Goal: Task Accomplishment & Management: Use online tool/utility

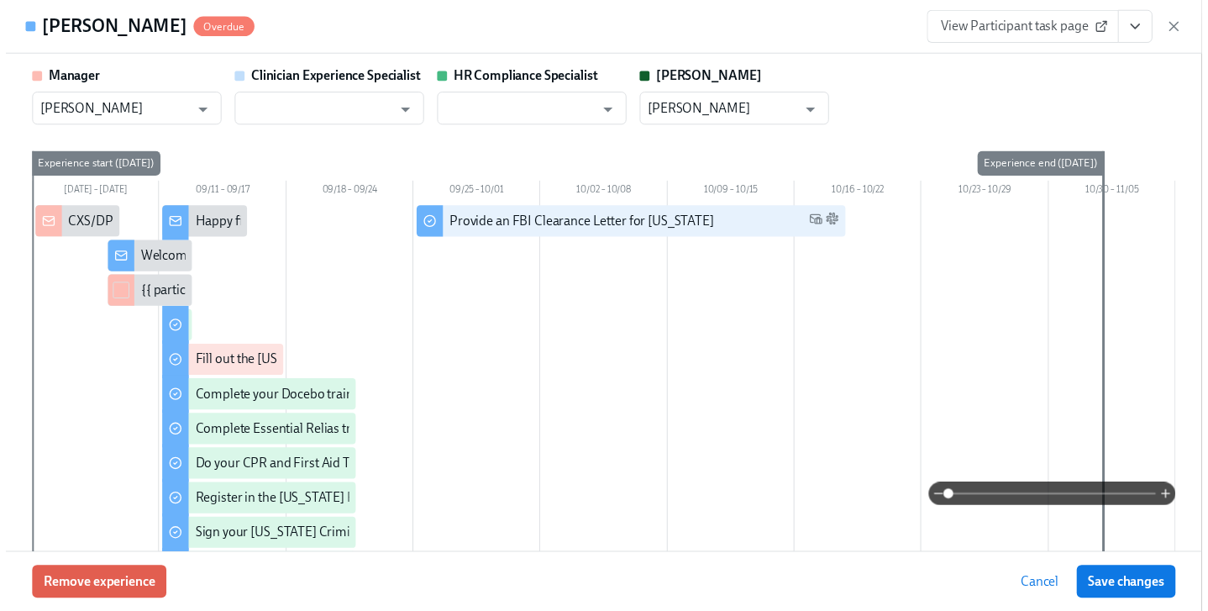
scroll to position [0, 3876]
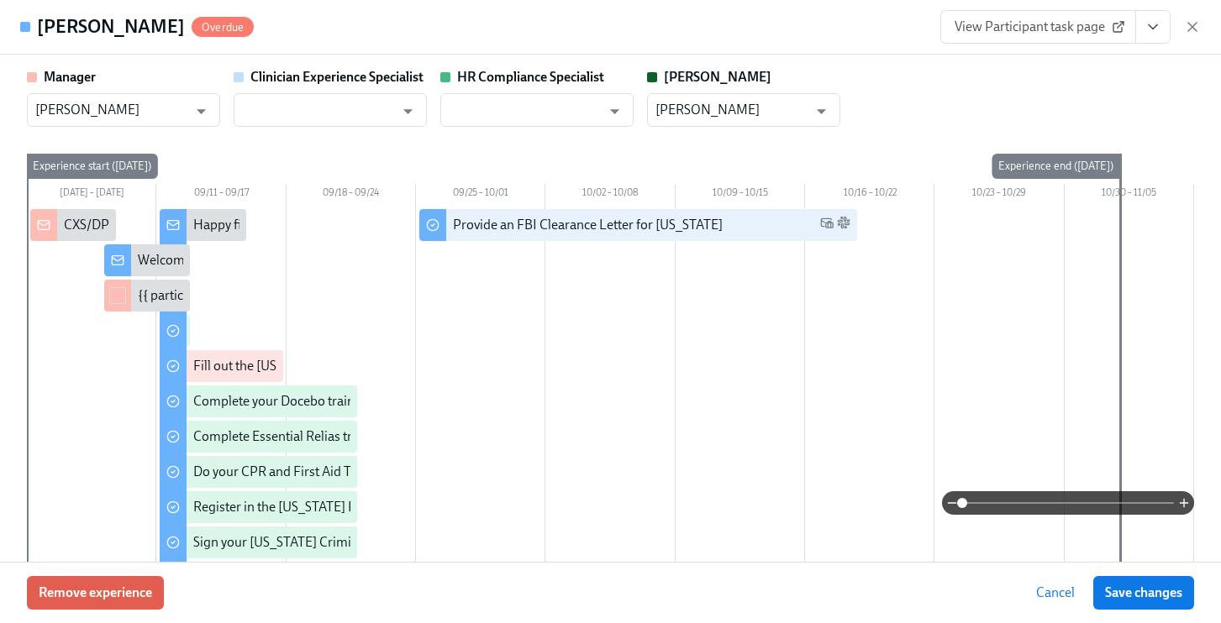
click at [1202, 23] on div "Morgan Taylor Overdue View Participant task page" at bounding box center [610, 27] width 1221 height 55
click at [1195, 23] on icon "button" at bounding box center [1192, 27] width 8 height 8
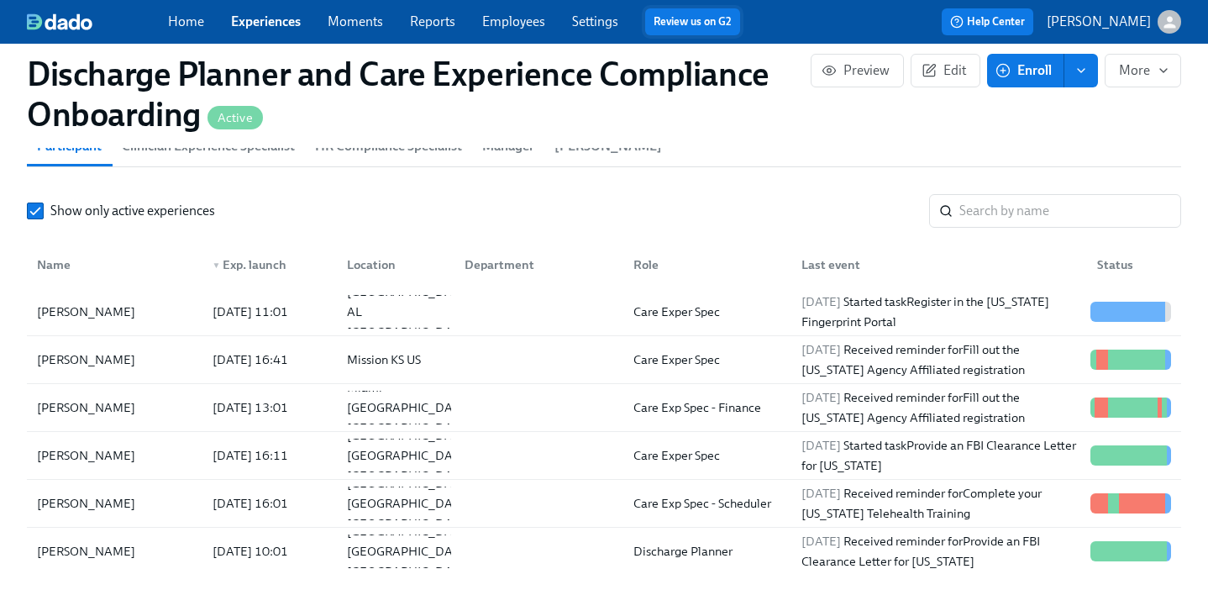
scroll to position [0, 3864]
click at [515, 18] on link "Employees" at bounding box center [513, 21] width 63 height 16
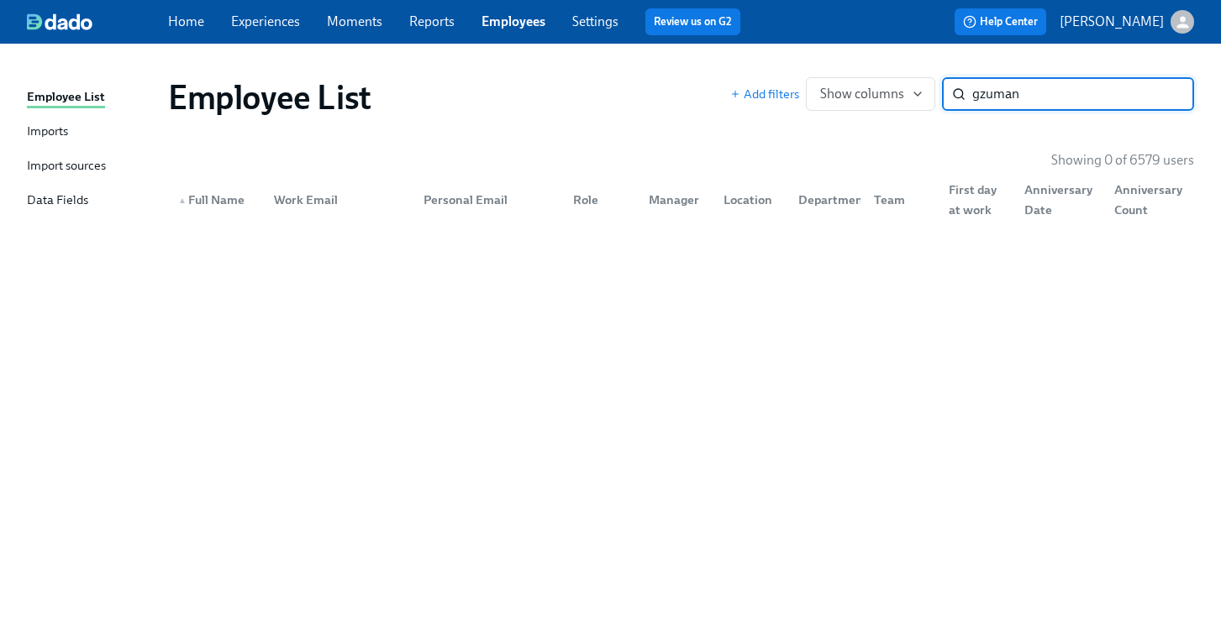
drag, startPoint x: 1098, startPoint y: 102, endPoint x: 624, endPoint y: 75, distance: 474.6
click at [624, 75] on div "Employee List Add filters Show columns gzuman ​" at bounding box center [681, 97] width 1053 height 67
type input "guzman"
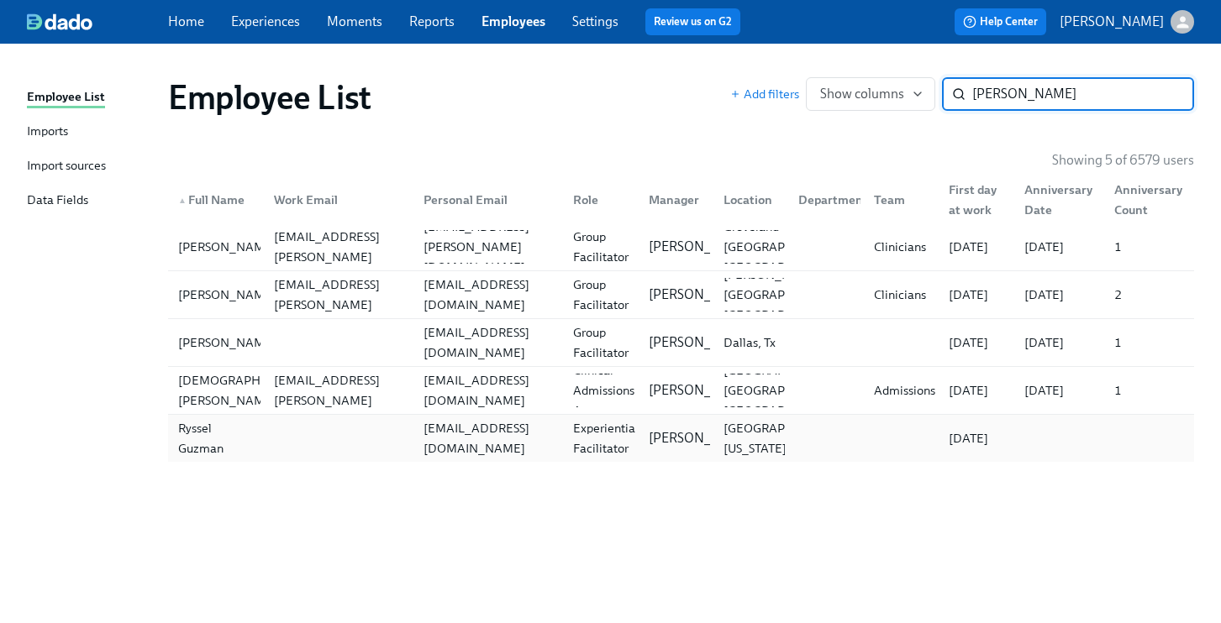
click at [480, 444] on div "rysseguzman@gmail.com" at bounding box center [488, 438] width 143 height 40
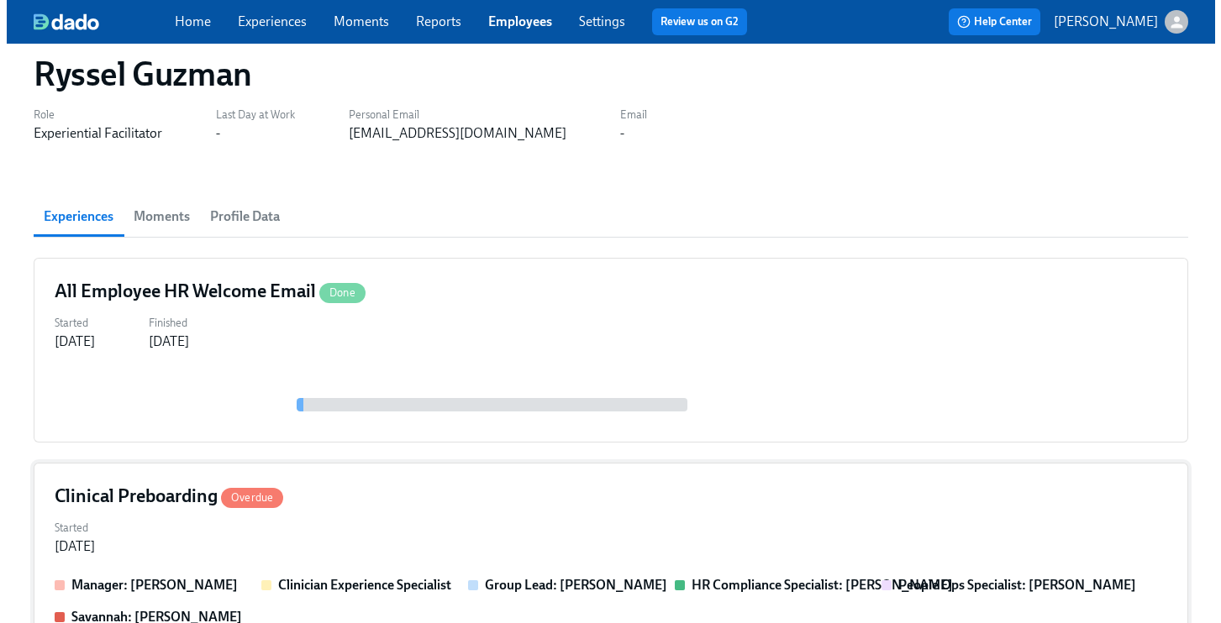
scroll to position [124, 0]
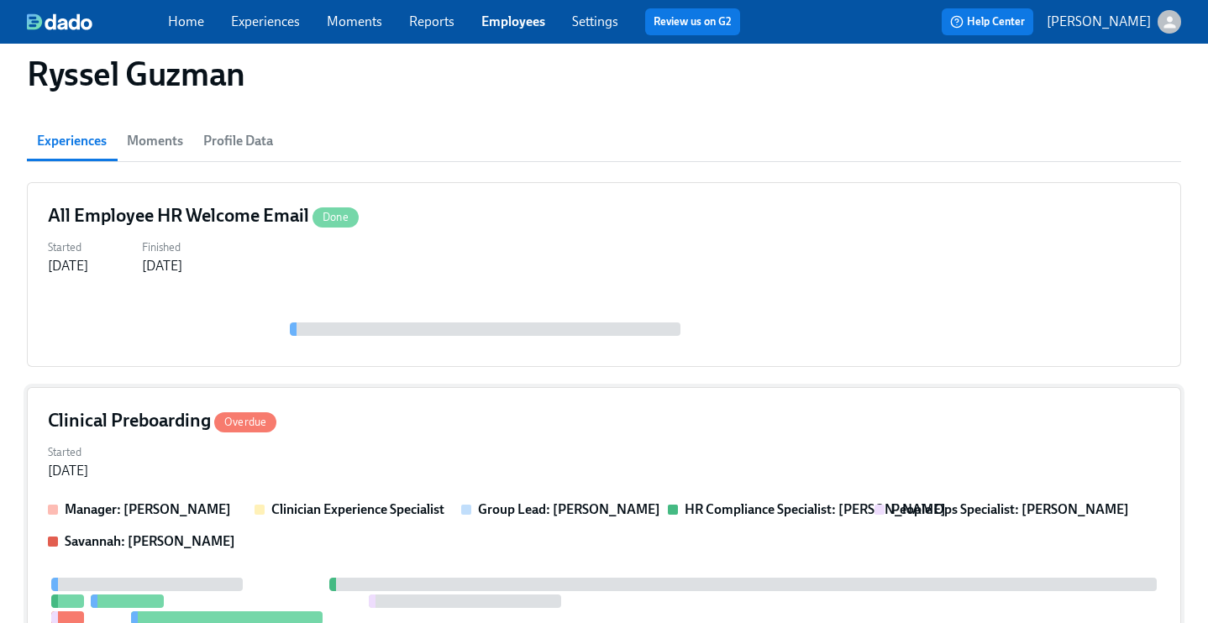
click at [412, 422] on div "Clinical Preboarding Overdue" at bounding box center [604, 420] width 1112 height 25
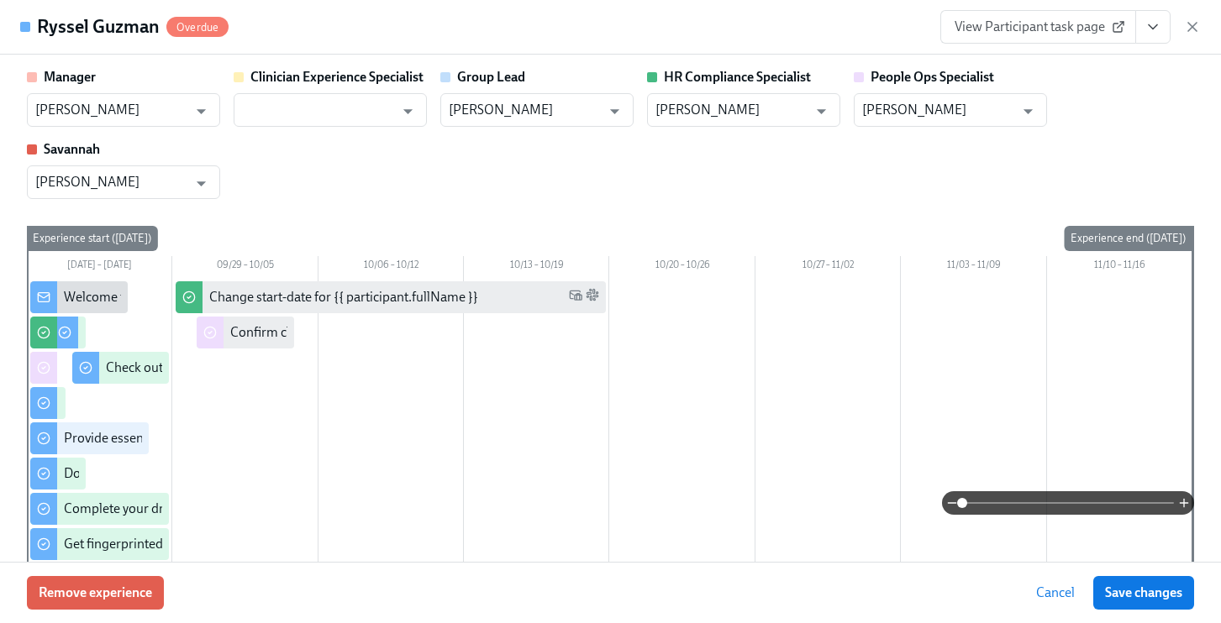
click at [1126, 19] on link "View Participant task page" at bounding box center [1038, 27] width 196 height 34
click at [1150, 30] on icon "View task page" at bounding box center [1152, 26] width 17 height 17
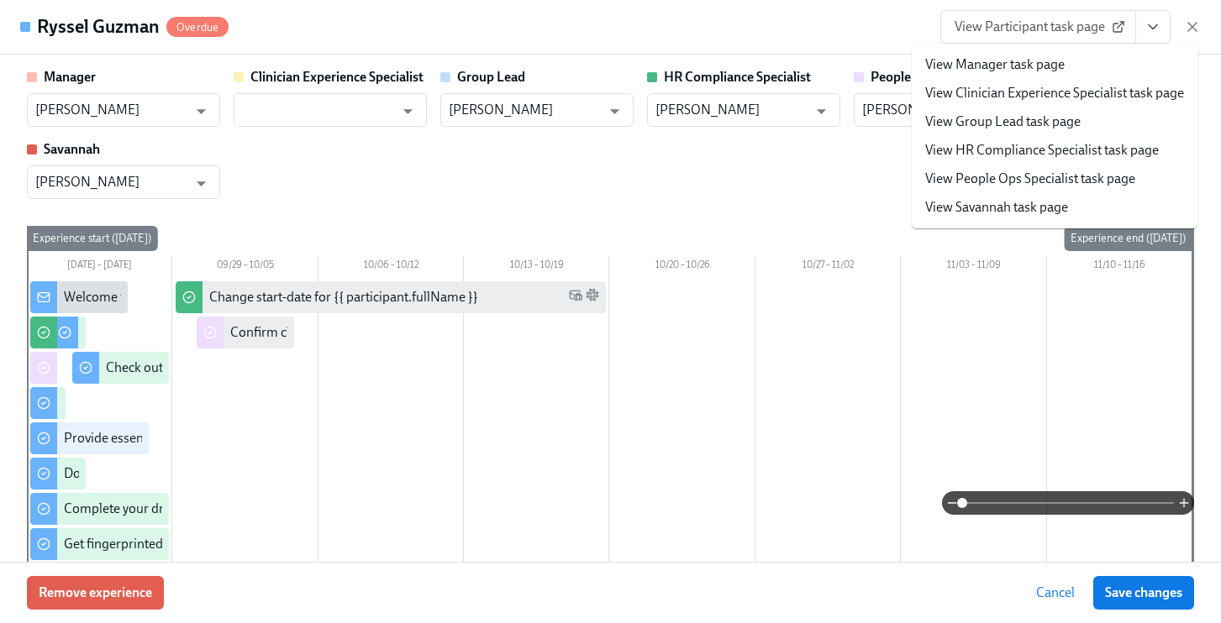
click at [1030, 181] on link "View People Ops Specialist task page" at bounding box center [1030, 179] width 210 height 18
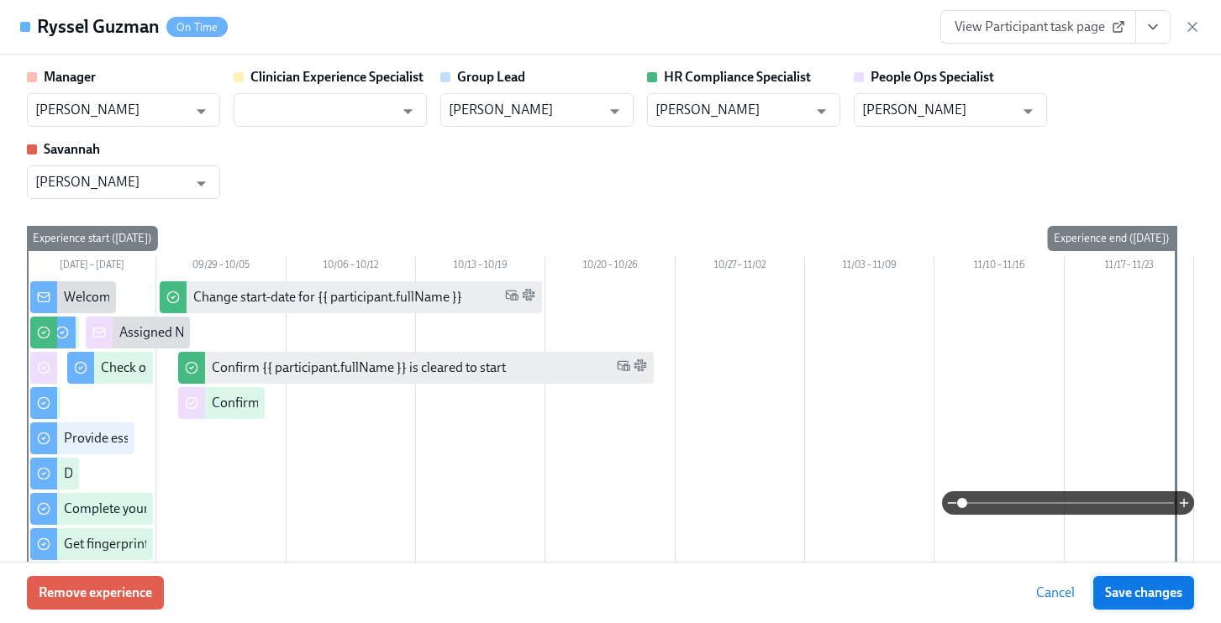
click at [1144, 587] on span "Save changes" at bounding box center [1143, 593] width 77 height 17
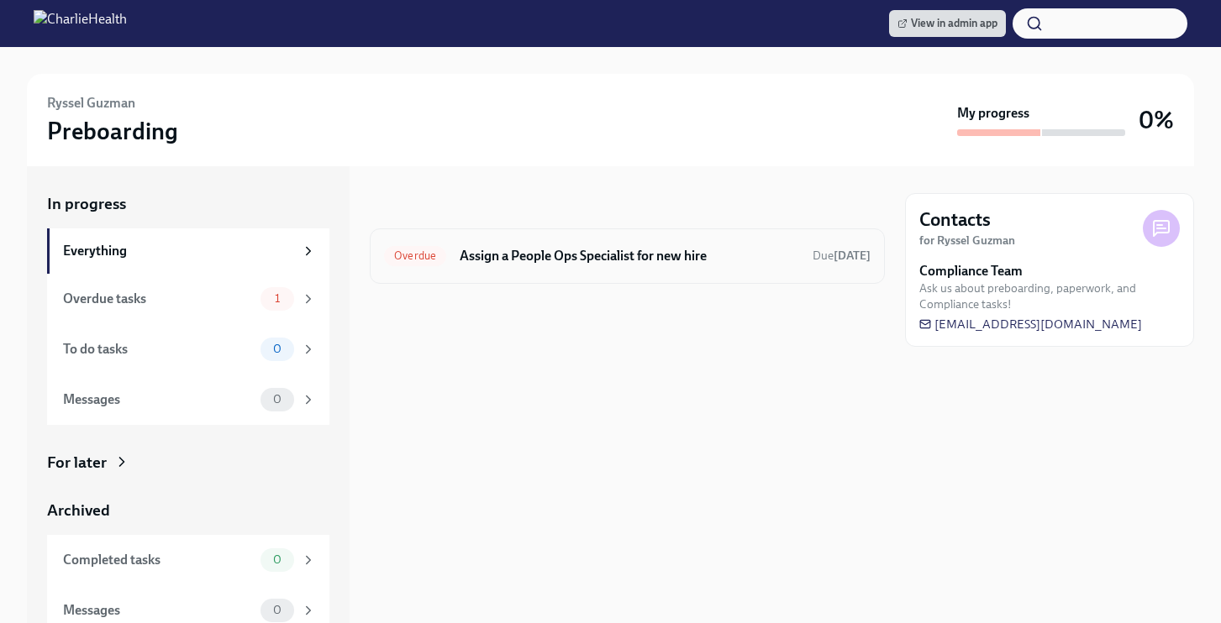
click at [613, 256] on h6 "Assign a People Ops Specialist for new hire" at bounding box center [629, 256] width 339 height 18
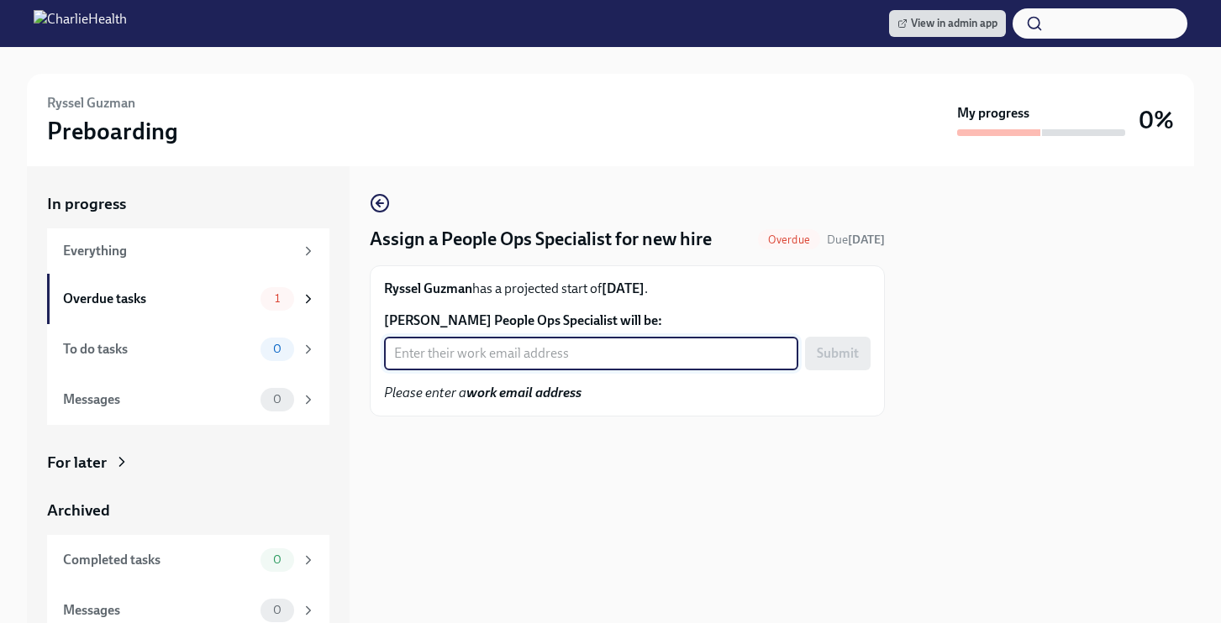
click at [507, 357] on input "[PERSON_NAME] People Ops Specialist will be:" at bounding box center [591, 354] width 414 height 34
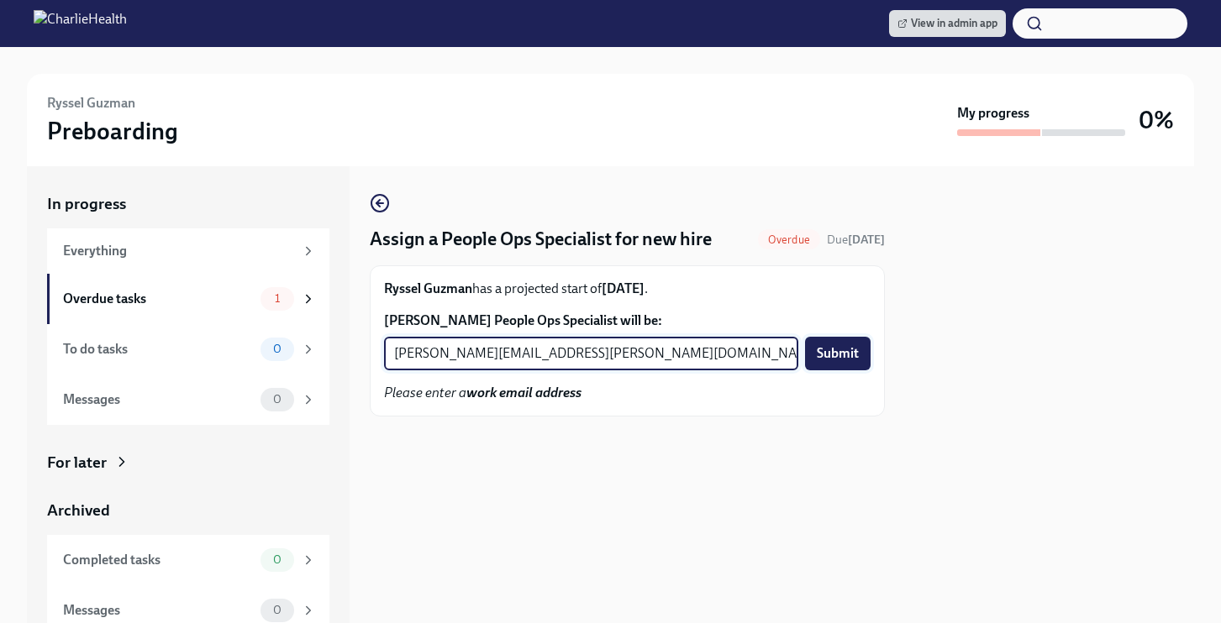
type input "[PERSON_NAME][EMAIL_ADDRESS][PERSON_NAME][DOMAIN_NAME]"
click at [840, 360] on span "Submit" at bounding box center [838, 353] width 42 height 17
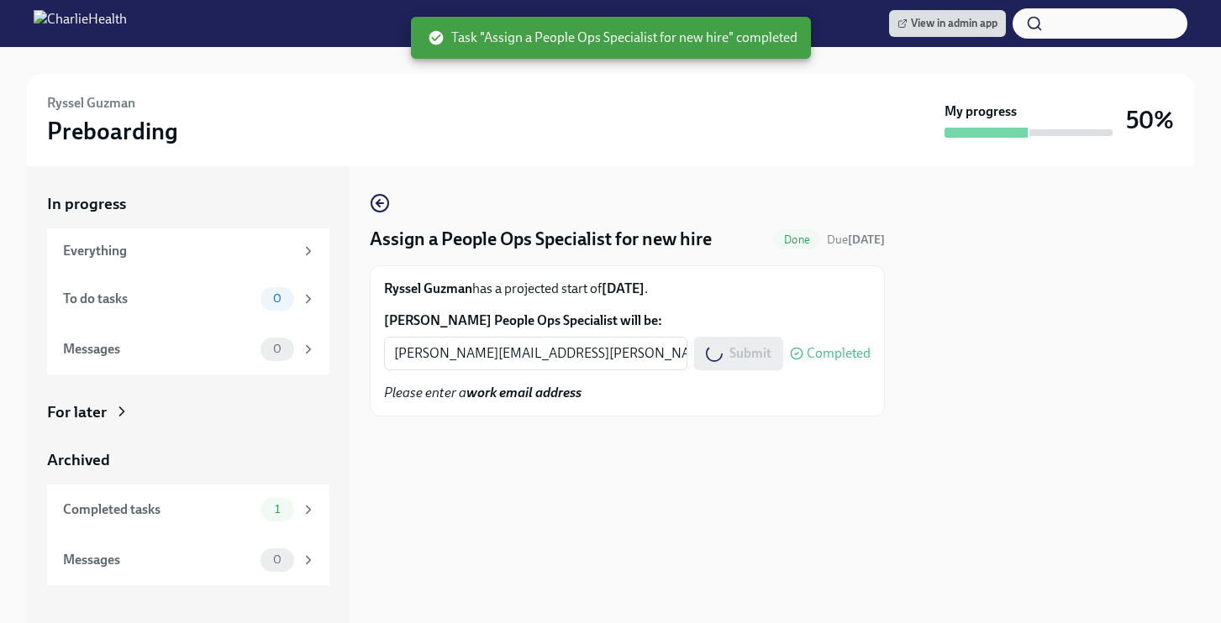
click at [92, 465] on div "Archived" at bounding box center [188, 460] width 282 height 22
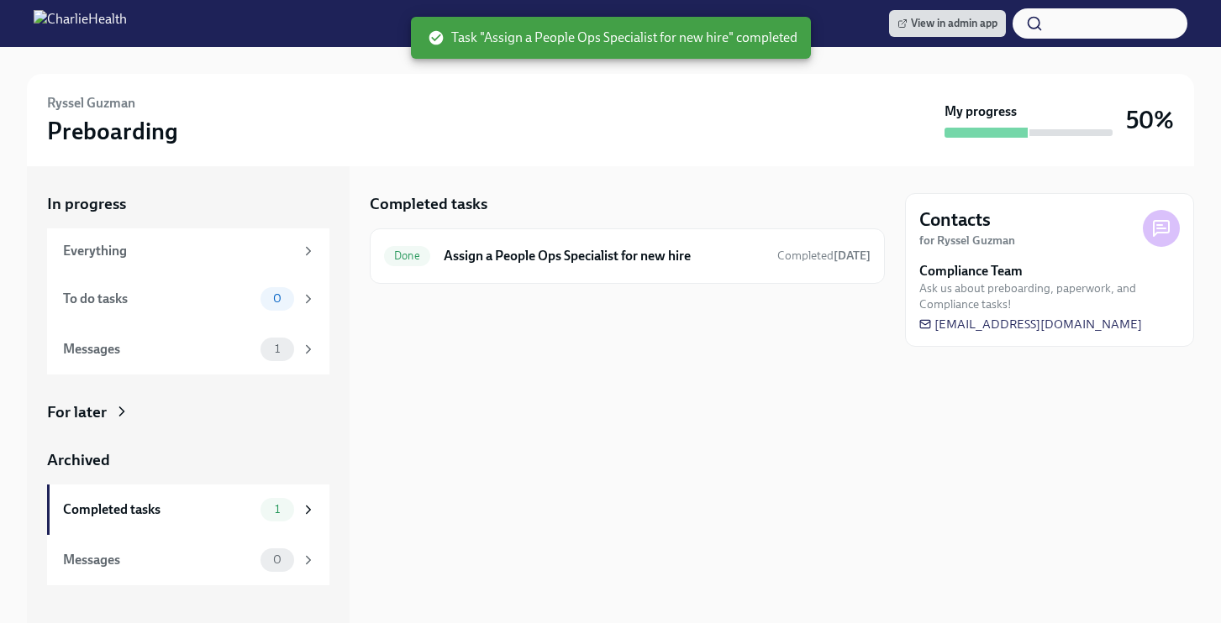
drag, startPoint x: 91, startPoint y: 419, endPoint x: 101, endPoint y: 418, distance: 10.1
click at [92, 419] on div "For later" at bounding box center [77, 413] width 60 height 22
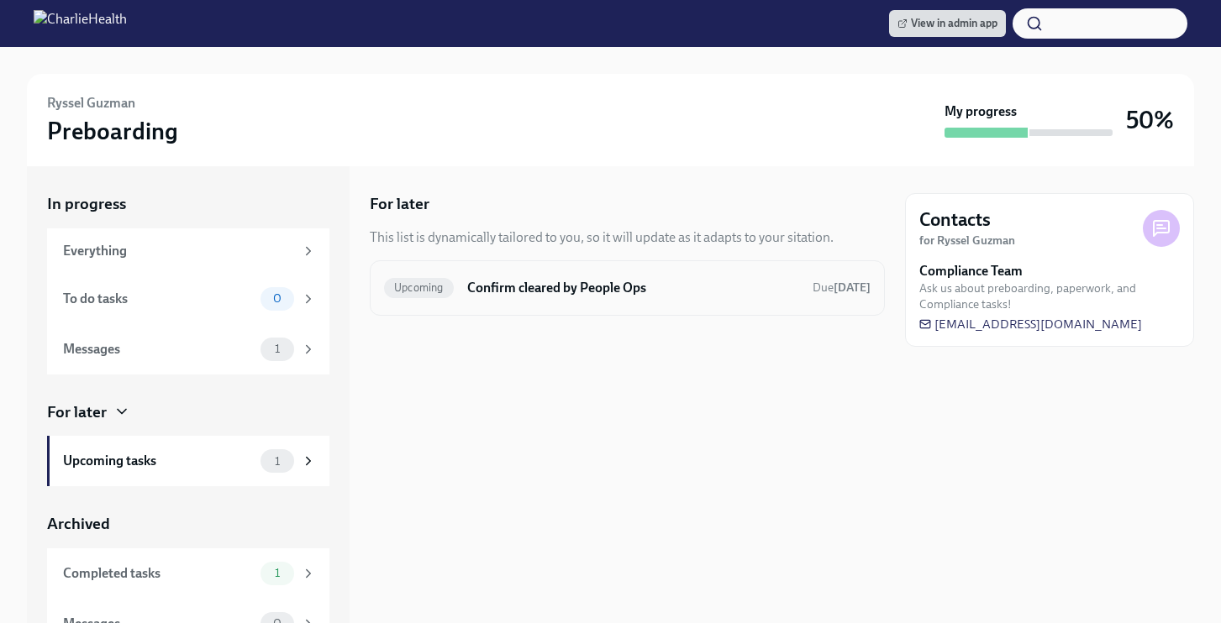
click at [514, 284] on h6 "Confirm cleared by People Ops" at bounding box center [633, 288] width 332 height 18
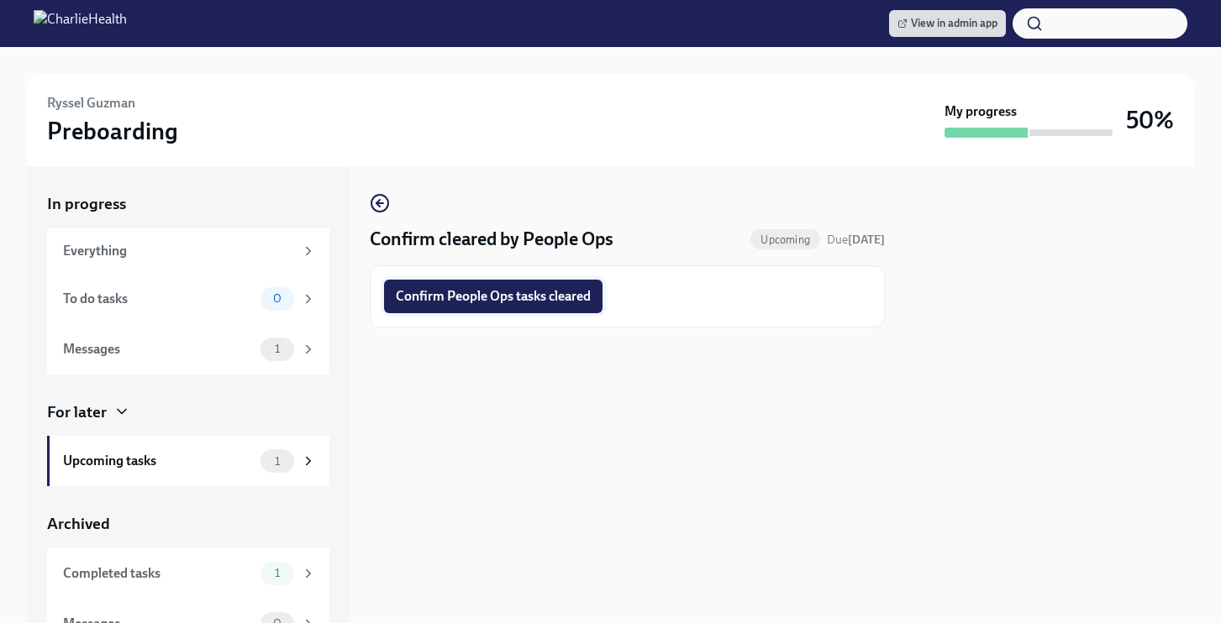
click at [515, 296] on span "Confirm People Ops tasks cleared" at bounding box center [493, 296] width 195 height 17
